Goal: Transaction & Acquisition: Purchase product/service

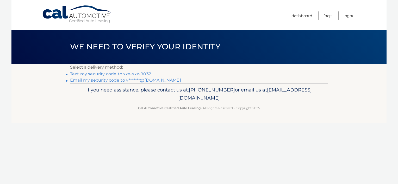
click at [140, 72] on link "Text my security code to xxx-xxx-9032" at bounding box center [110, 74] width 81 height 5
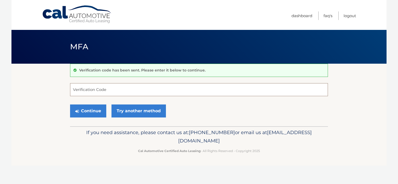
click at [132, 87] on input "Verification Code" at bounding box center [199, 89] width 258 height 13
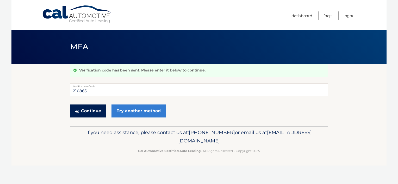
type input "210865"
click at [85, 109] on button "Continue" at bounding box center [88, 111] width 36 height 13
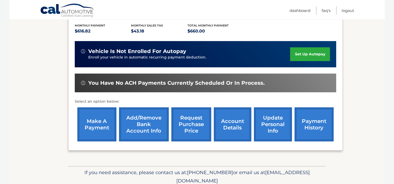
scroll to position [120, 0]
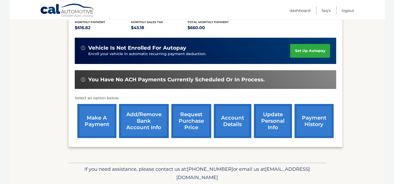
click at [94, 122] on link "make a payment" at bounding box center [96, 121] width 39 height 34
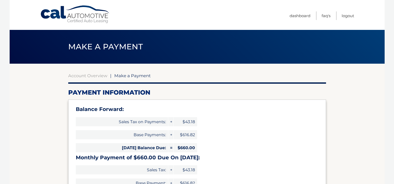
select select "MzZmZmRlYjAtZDQ4Yi00MjJiLTg5MmEtNTUwZGQ5ZGUyNTE1"
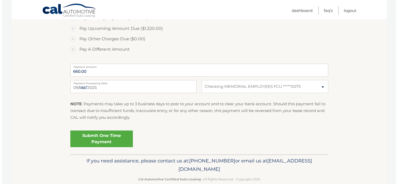
scroll to position [215, 0]
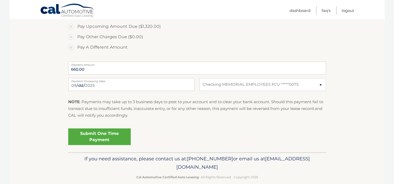
click at [99, 141] on link "Submit One Time Payment" at bounding box center [99, 137] width 63 height 17
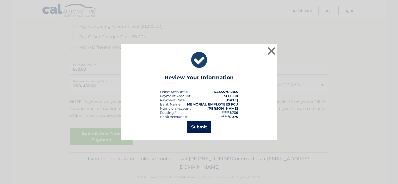
click at [200, 123] on button "Submit" at bounding box center [199, 127] width 24 height 13
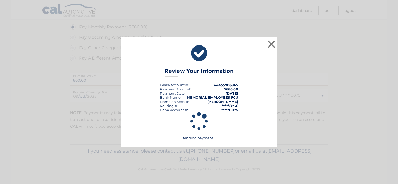
scroll to position [204, 0]
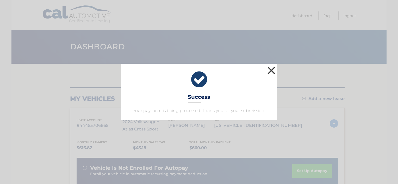
click at [271, 71] on button "×" at bounding box center [271, 70] width 10 height 10
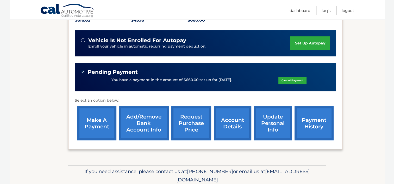
scroll to position [128, 0]
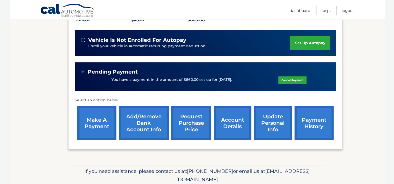
click at [309, 120] on link "payment history" at bounding box center [314, 123] width 39 height 34
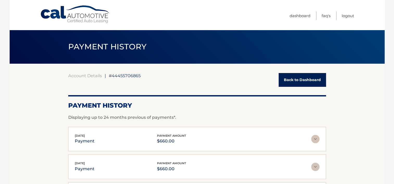
click at [307, 79] on link "Back to Dashboard" at bounding box center [302, 80] width 47 height 14
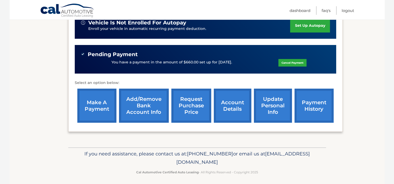
scroll to position [145, 0]
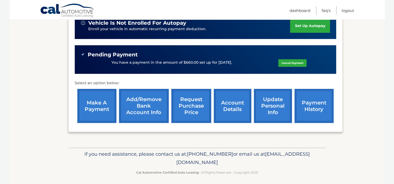
click at [234, 108] on link "account details" at bounding box center [233, 106] width 38 height 34
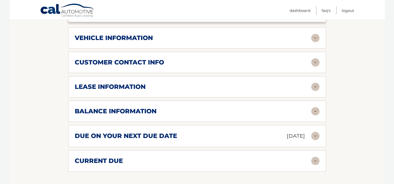
scroll to position [266, 0]
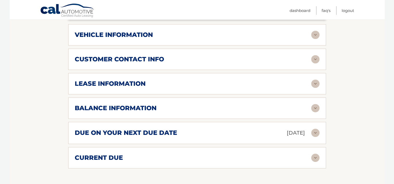
click at [313, 86] on img at bounding box center [315, 84] width 8 height 8
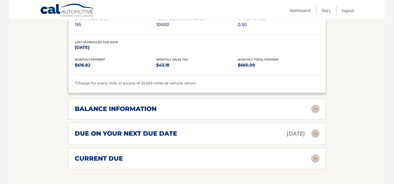
scroll to position [364, 0]
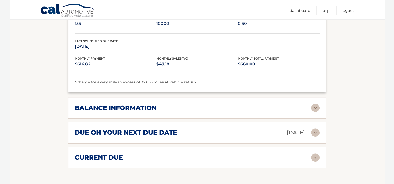
click at [316, 107] on img at bounding box center [315, 108] width 8 height 8
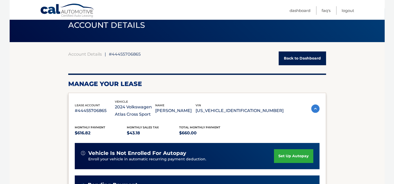
scroll to position [0, 0]
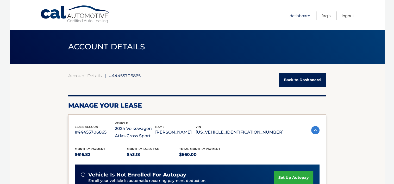
click at [298, 14] on link "Dashboard" at bounding box center [300, 15] width 21 height 9
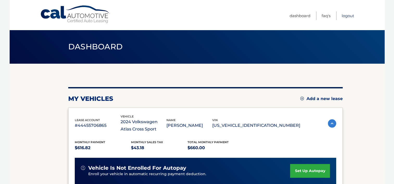
click at [349, 16] on link "Logout" at bounding box center [348, 15] width 13 height 9
